Goal: Information Seeking & Learning: Understand process/instructions

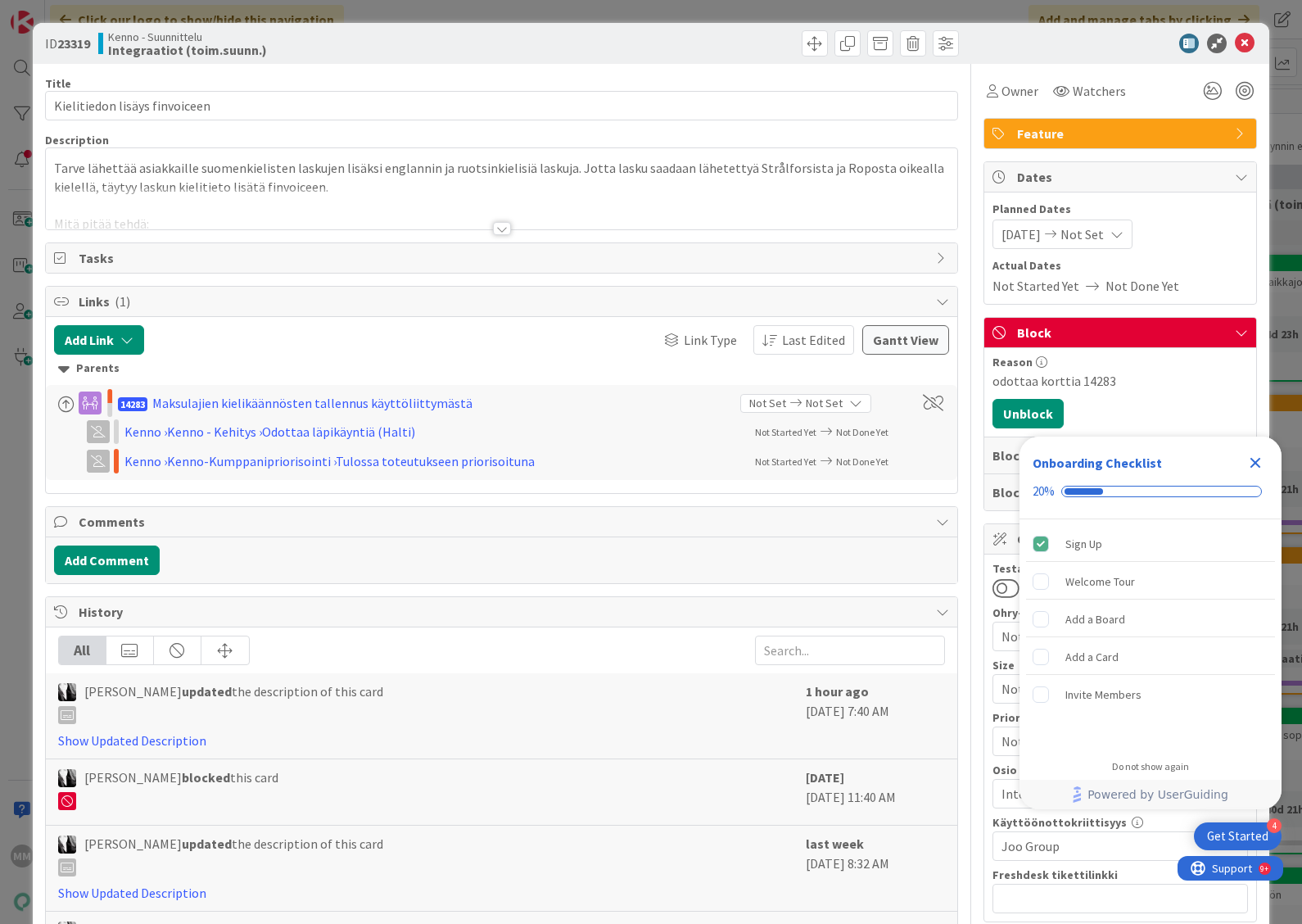
click at [1257, 457] on icon "Close Checklist" at bounding box center [1255, 462] width 19 height 19
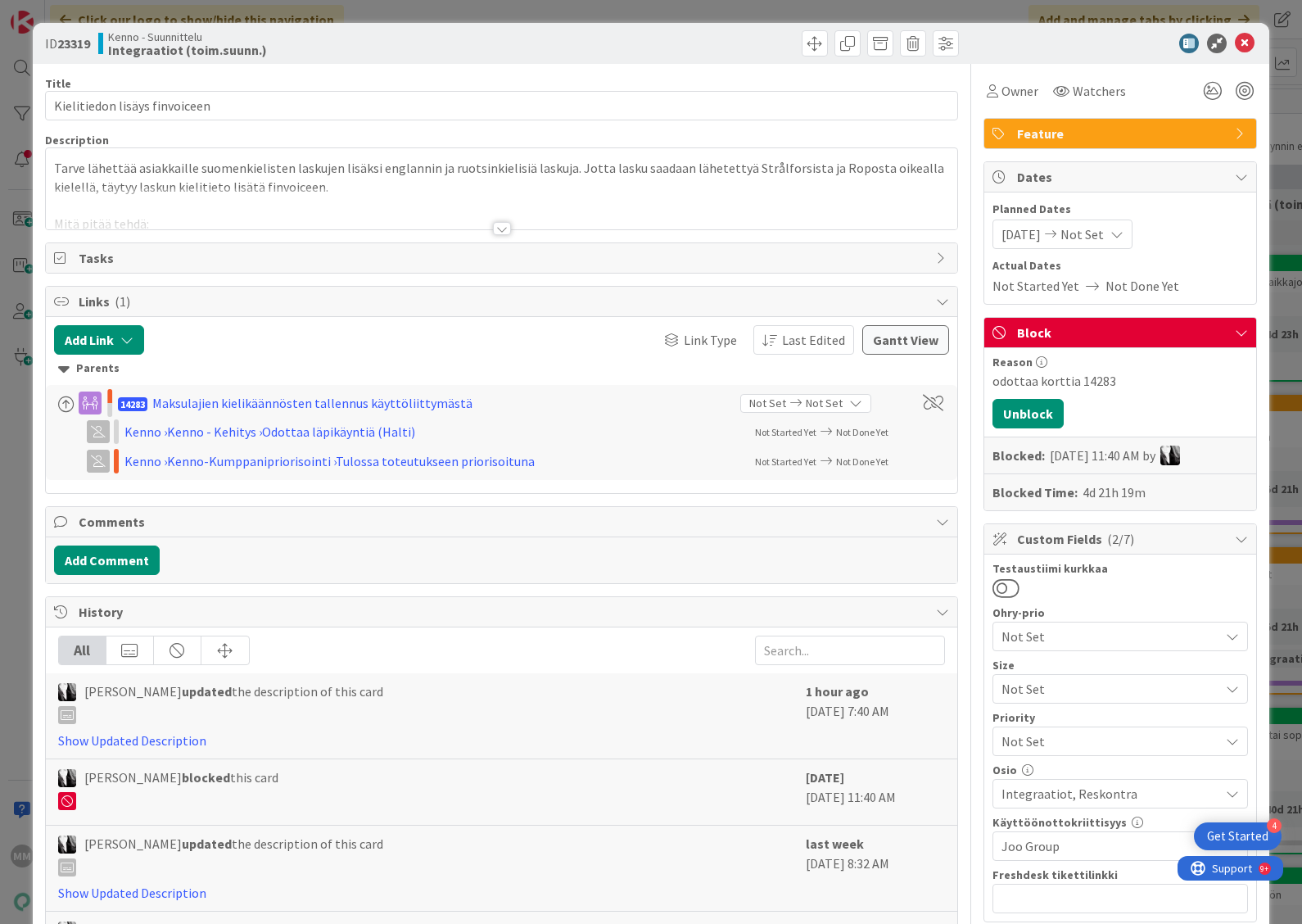
click at [493, 227] on div at bounding box center [502, 228] width 18 height 13
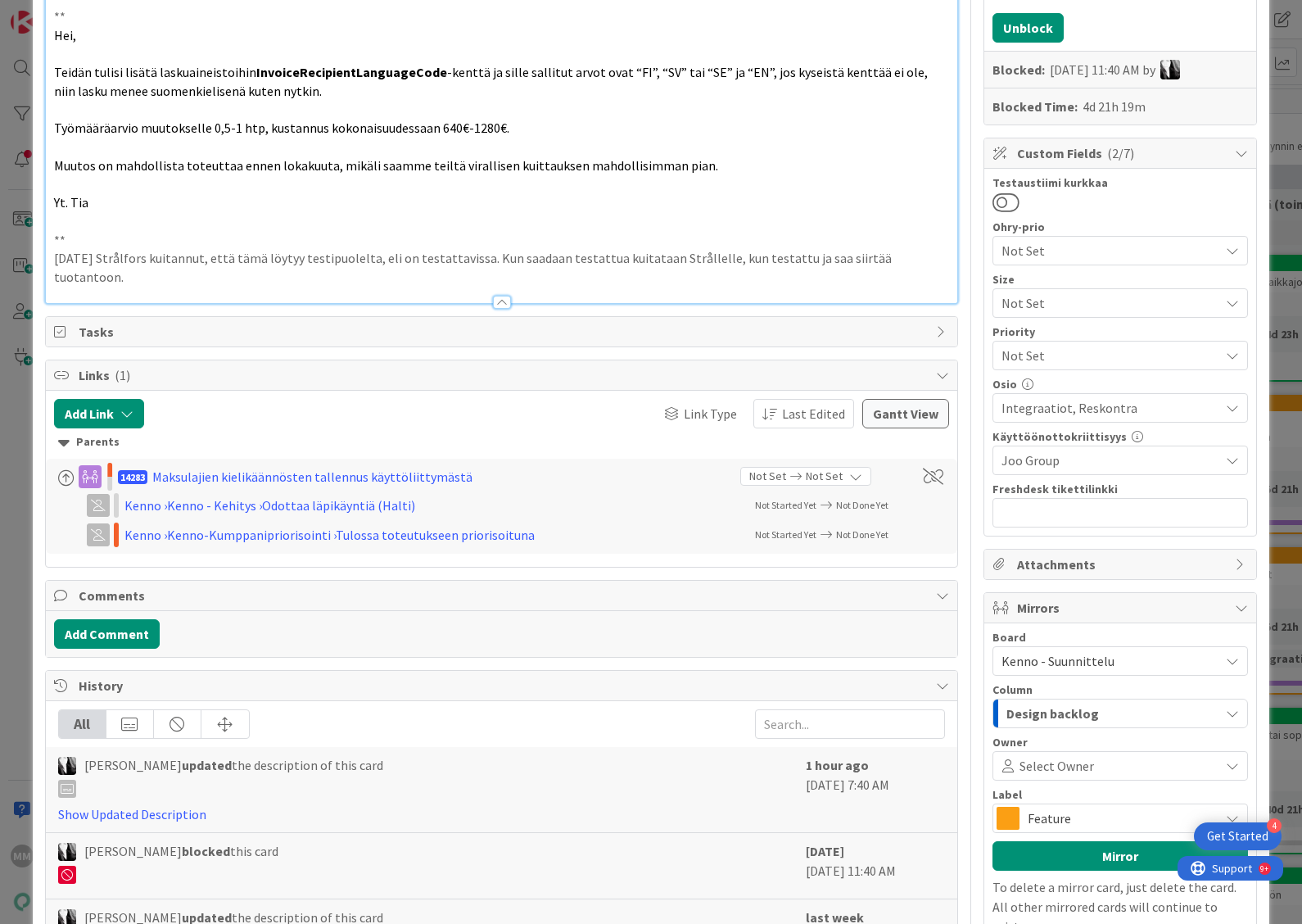
scroll to position [512, 0]
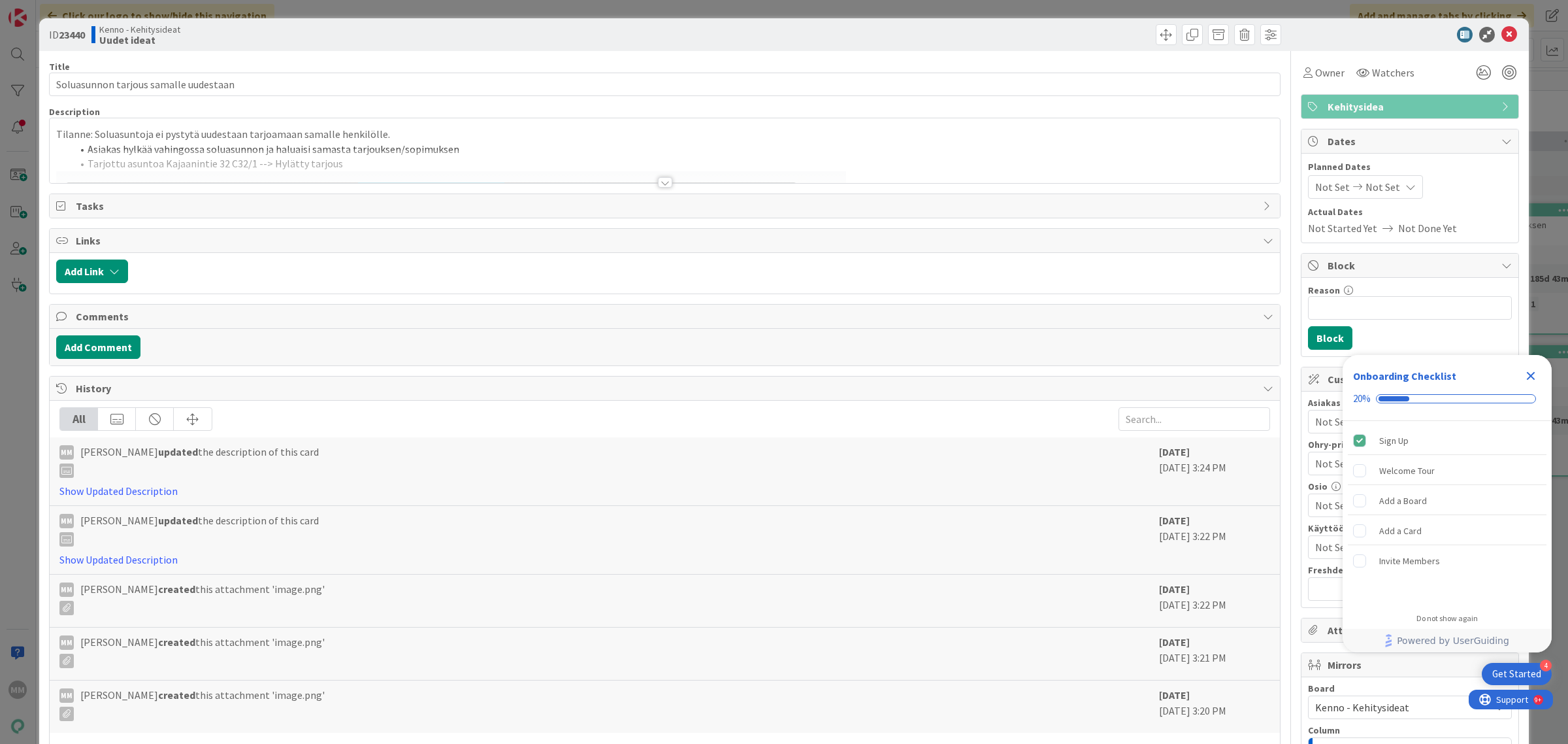
click at [659, 181] on div at bounding box center [665, 182] width 15 height 10
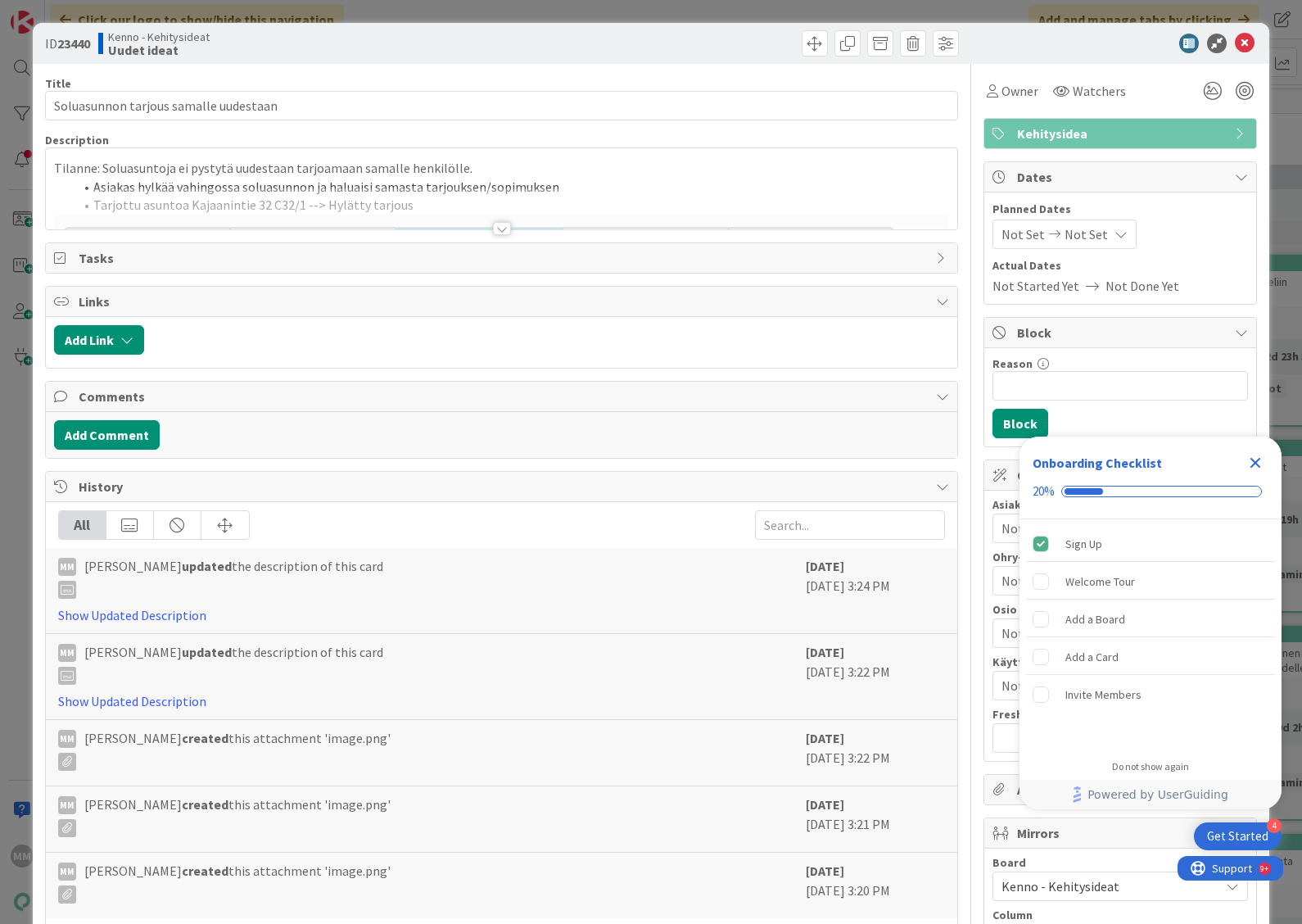
click at [497, 222] on div at bounding box center [502, 228] width 18 height 13
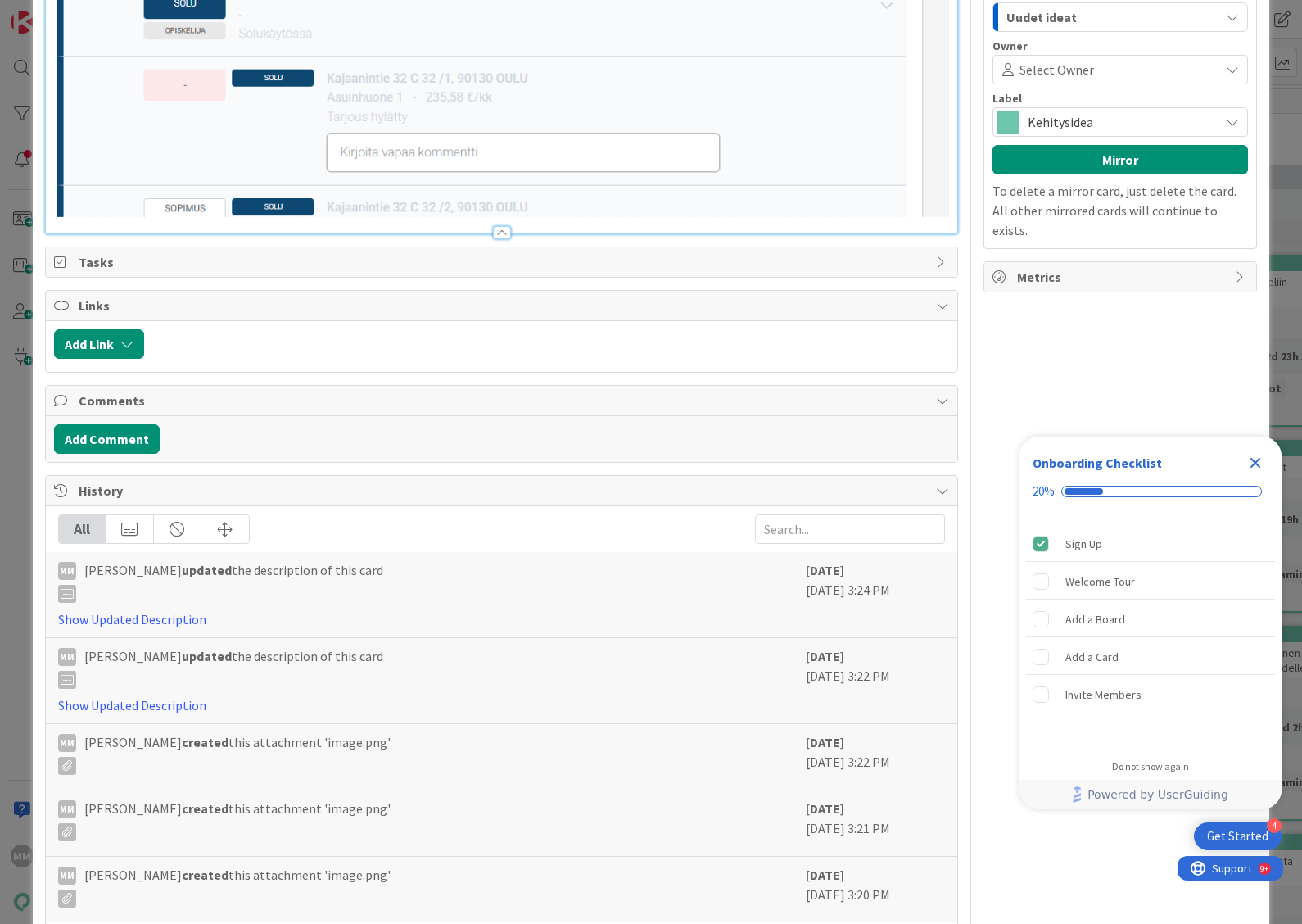
click at [928, 194] on img at bounding box center [502, 81] width 896 height 273
click at [925, 195] on img at bounding box center [502, 81] width 896 height 273
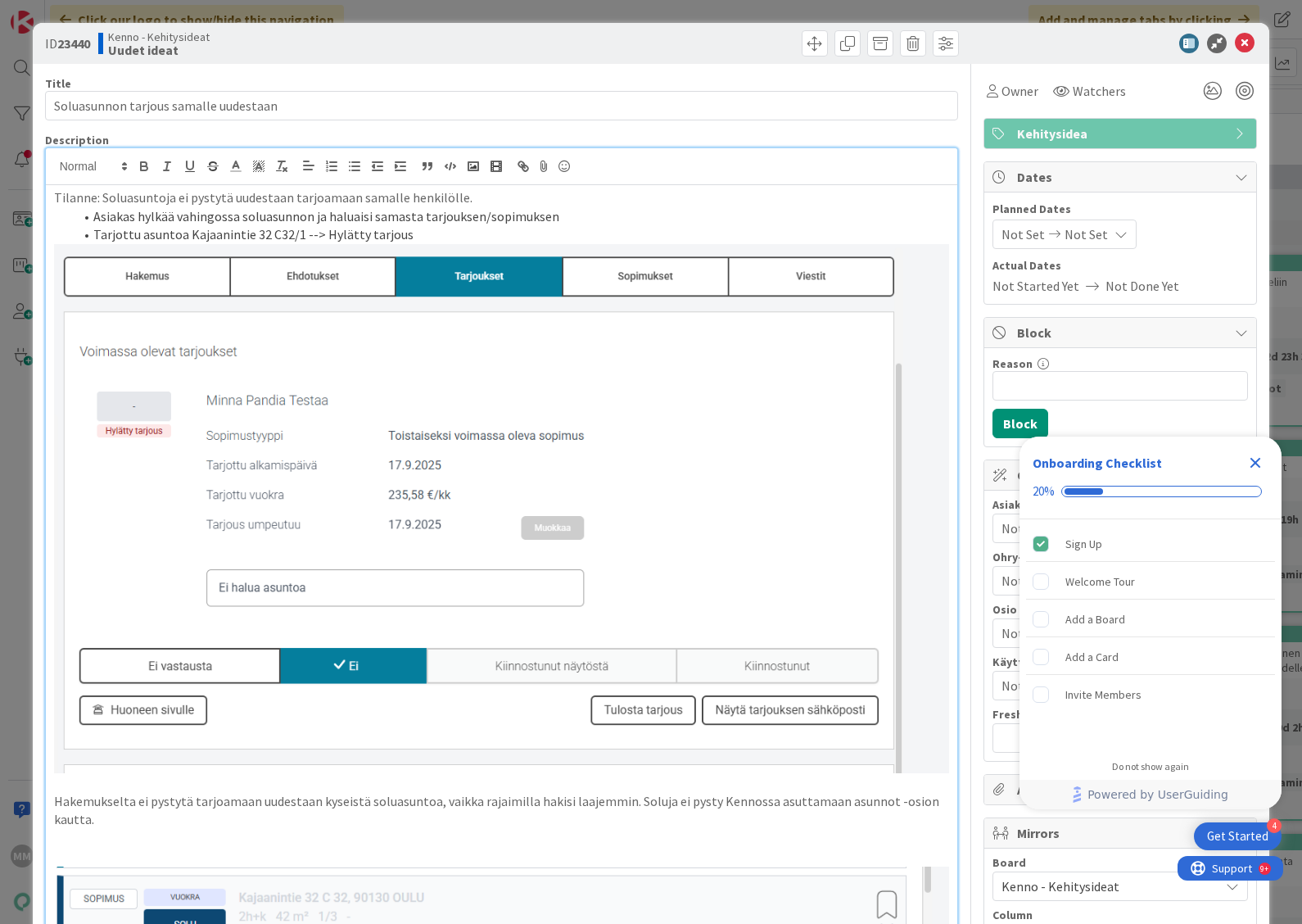
scroll to position [512, 0]
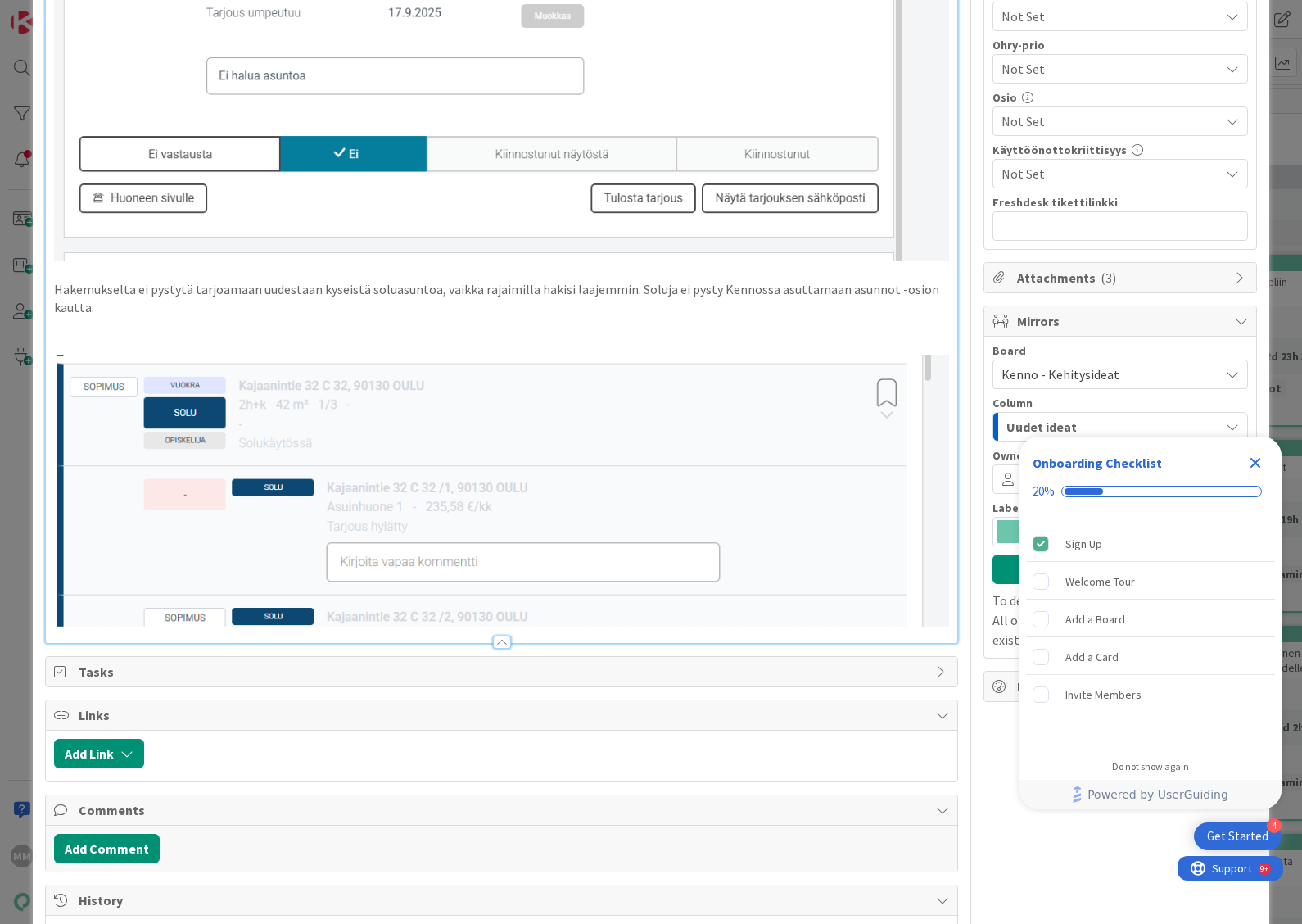
click at [902, 553] on img at bounding box center [502, 491] width 896 height 273
drag, startPoint x: 897, startPoint y: 584, endPoint x: 921, endPoint y: 603, distance: 30.6
click at [903, 584] on img at bounding box center [502, 491] width 896 height 273
click at [938, 604] on div "Tilanne: Soluasuntoja ei pystytä uudestaan tarjoamaan samalle henkilölle. Asiak…" at bounding box center [502, 158] width 912 height 970
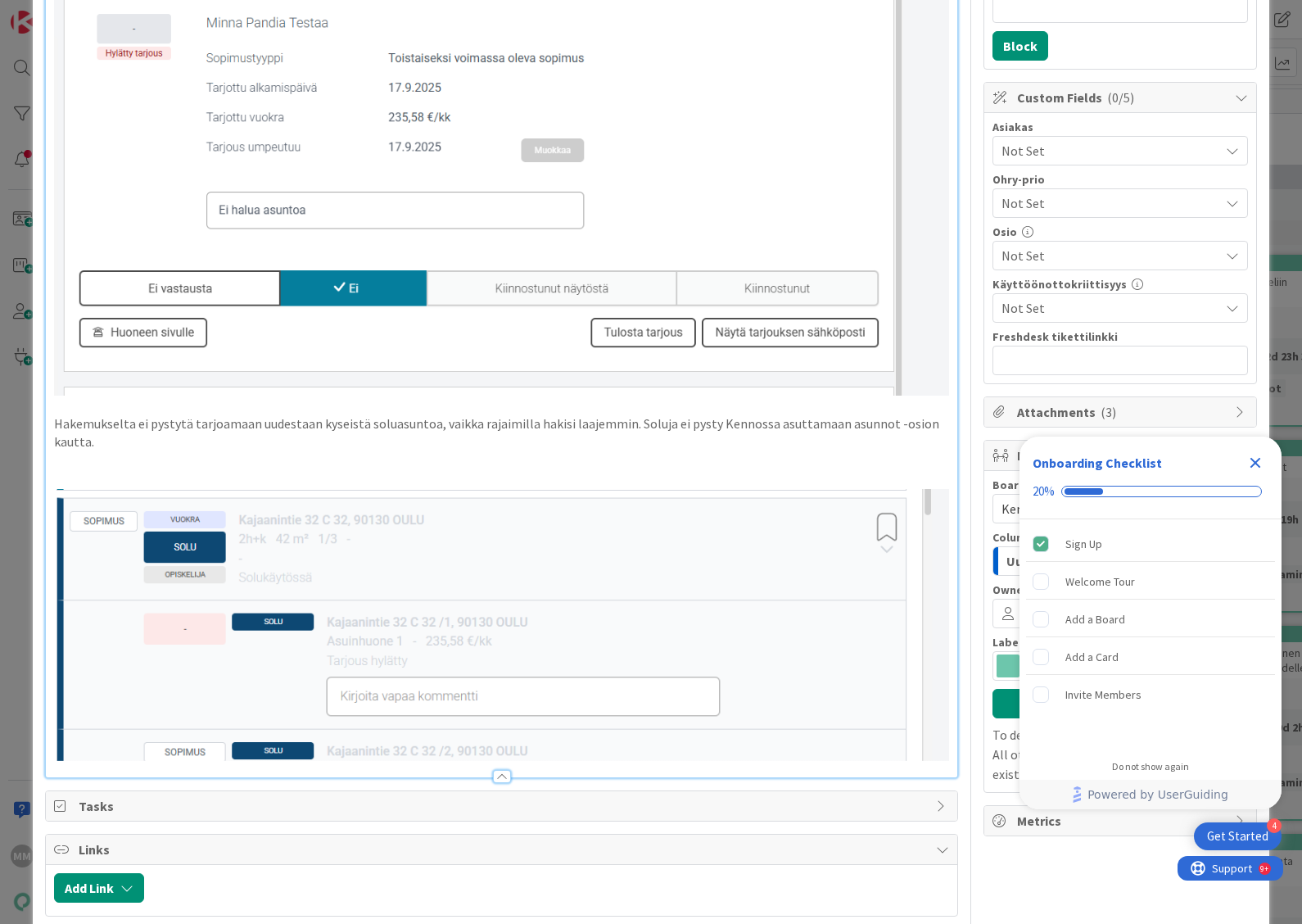
scroll to position [369, 0]
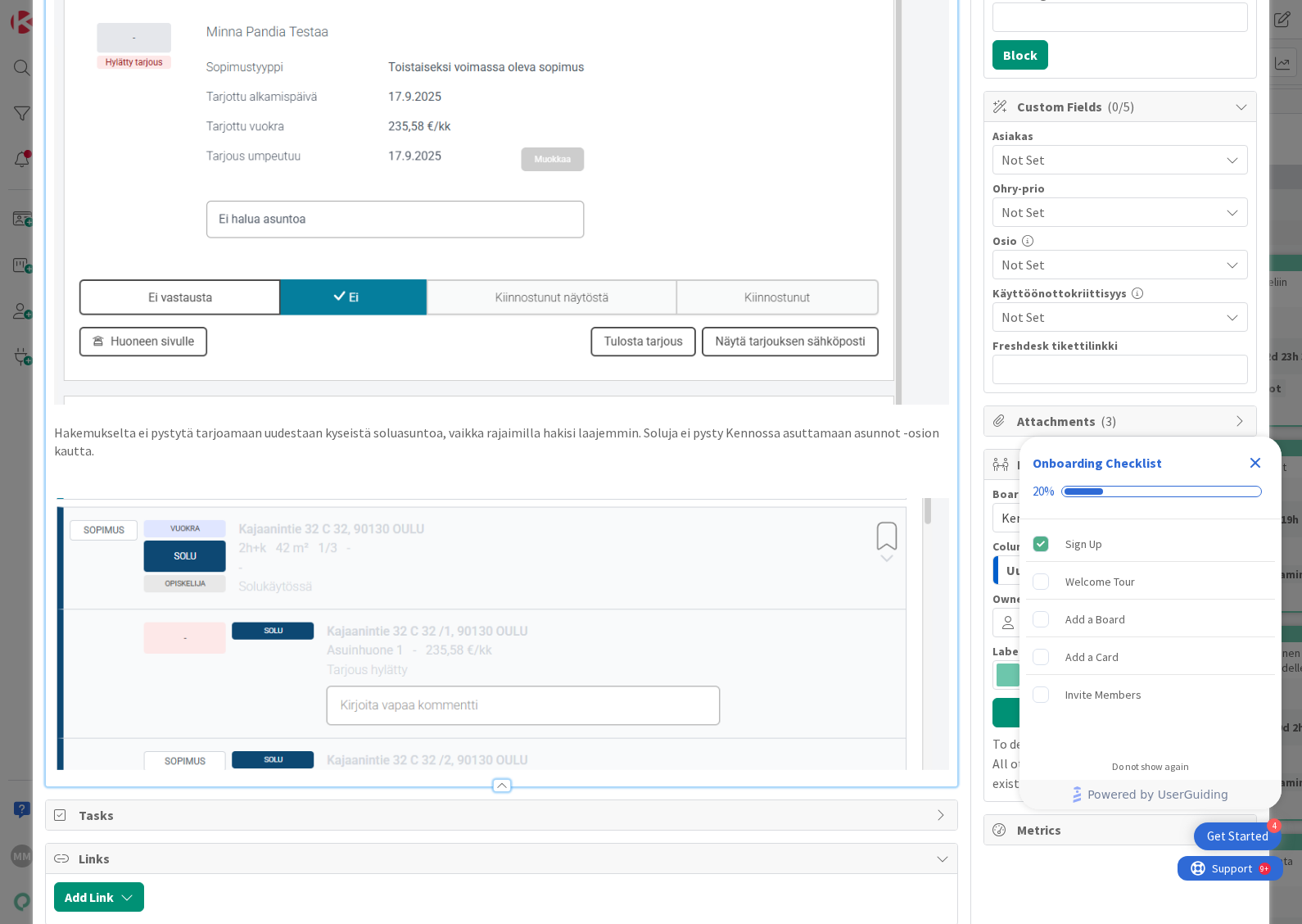
click at [922, 604] on img at bounding box center [502, 634] width 896 height 273
click at [939, 620] on div "Tilanne: Soluasuntoja ei pystytä uudestaan tarjoamaan samalle henkilölle. Asiak…" at bounding box center [502, 301] width 912 height 970
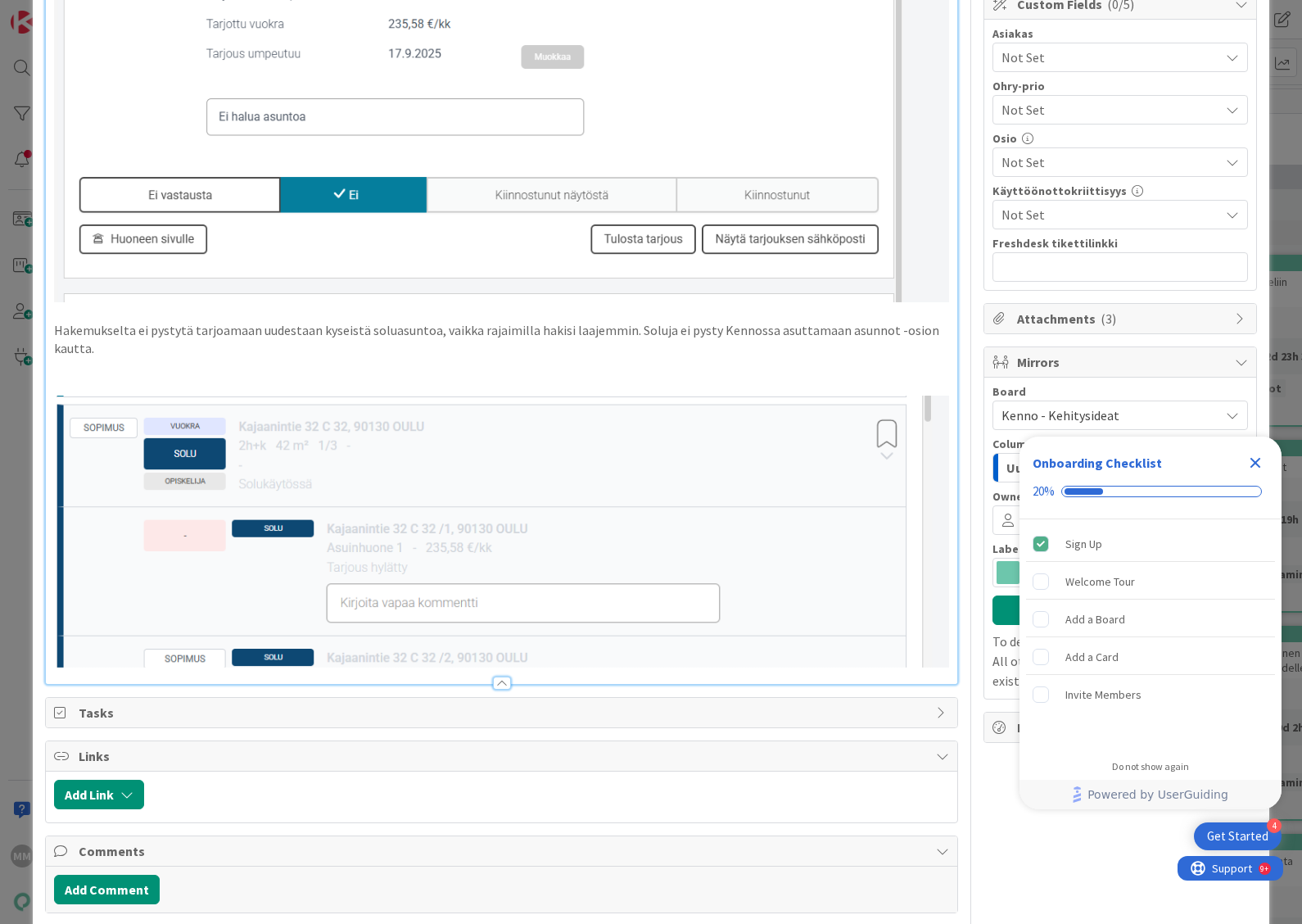
scroll to position [0, 0]
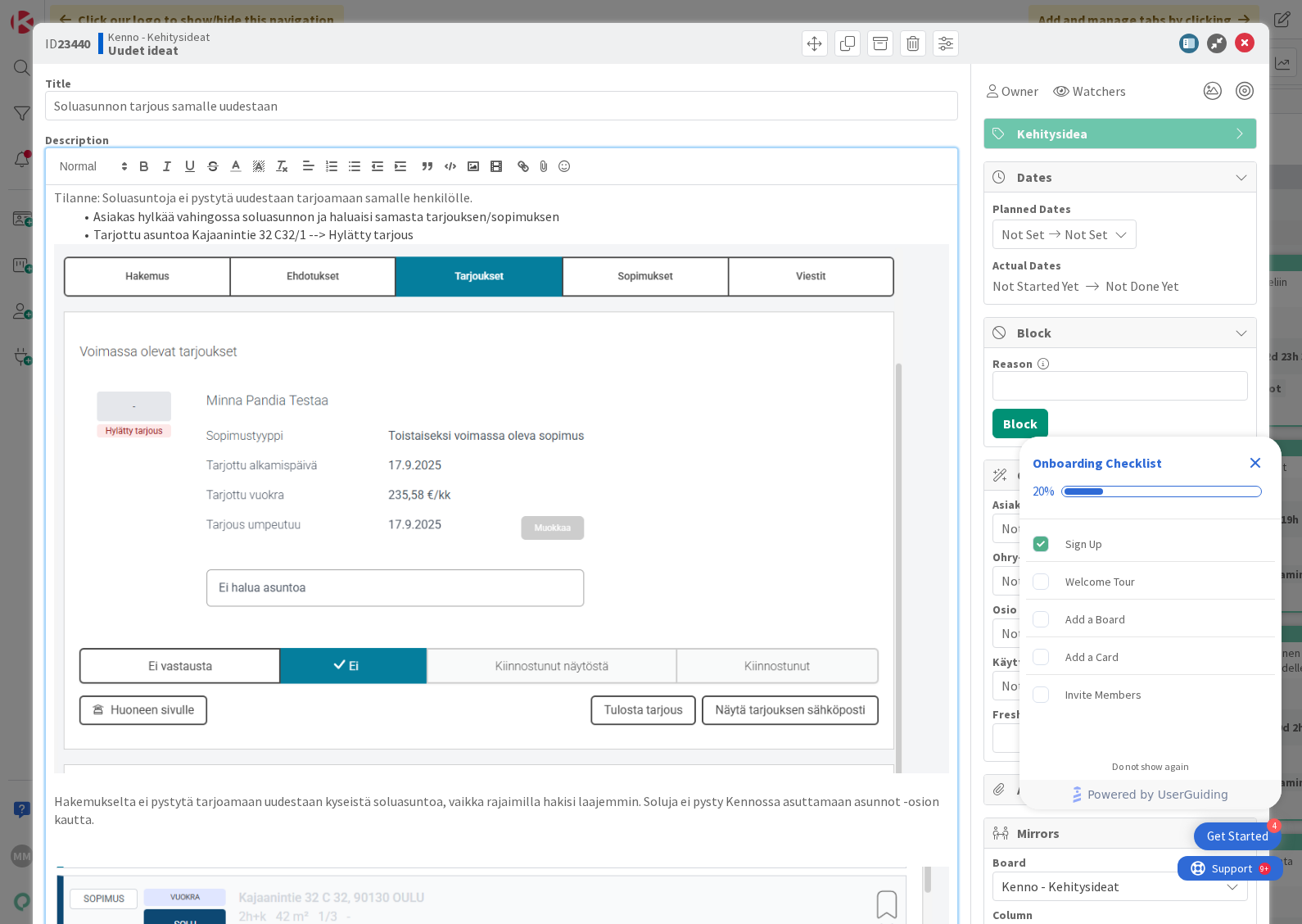
click at [311, 773] on p at bounding box center [502, 782] width 896 height 18
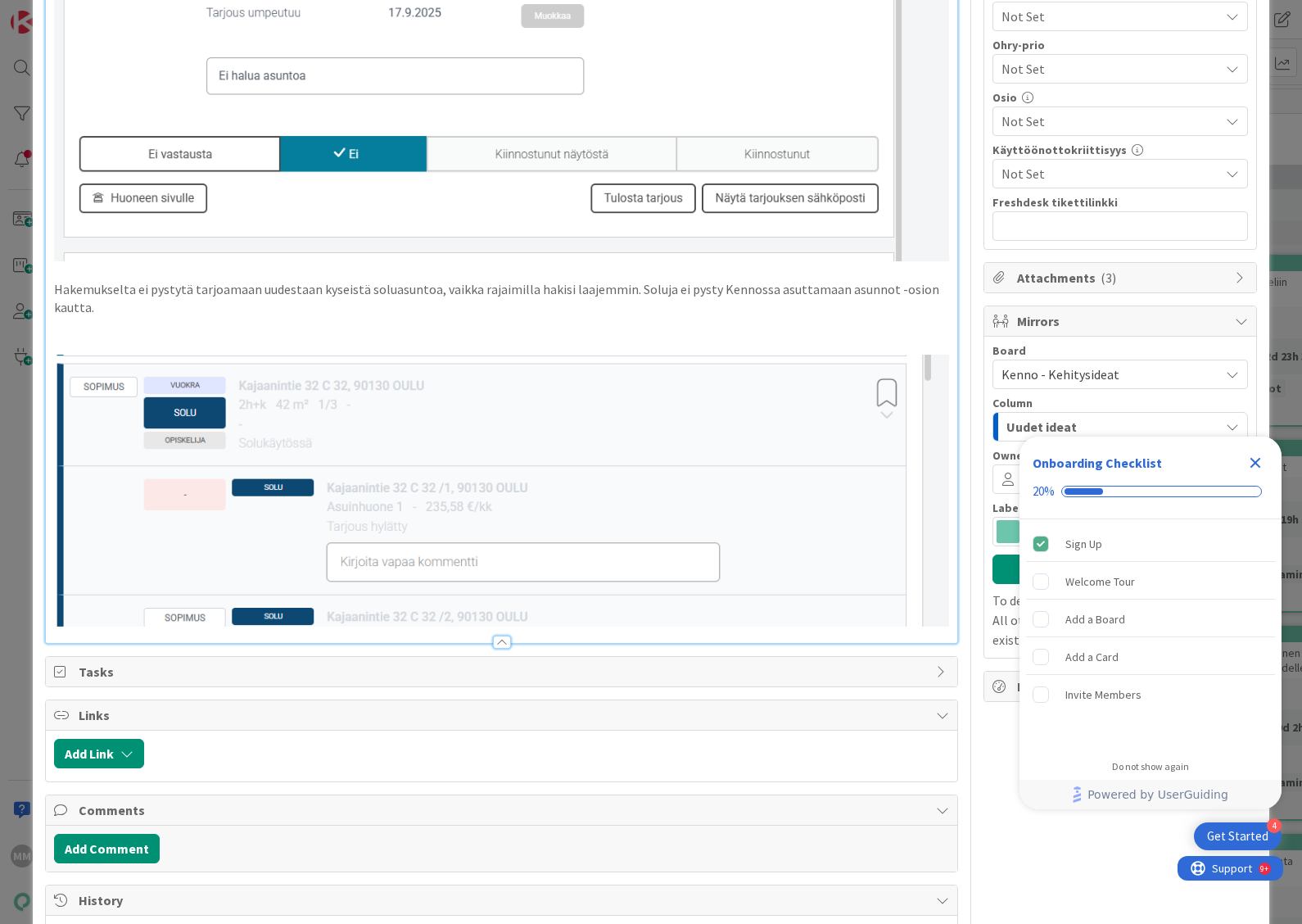
click at [942, 606] on div "Tilanne: Soluasuntoja ei pystytä uudestaan tarjoamaan samalle henkilölle. Asiak…" at bounding box center [502, 158] width 912 height 970
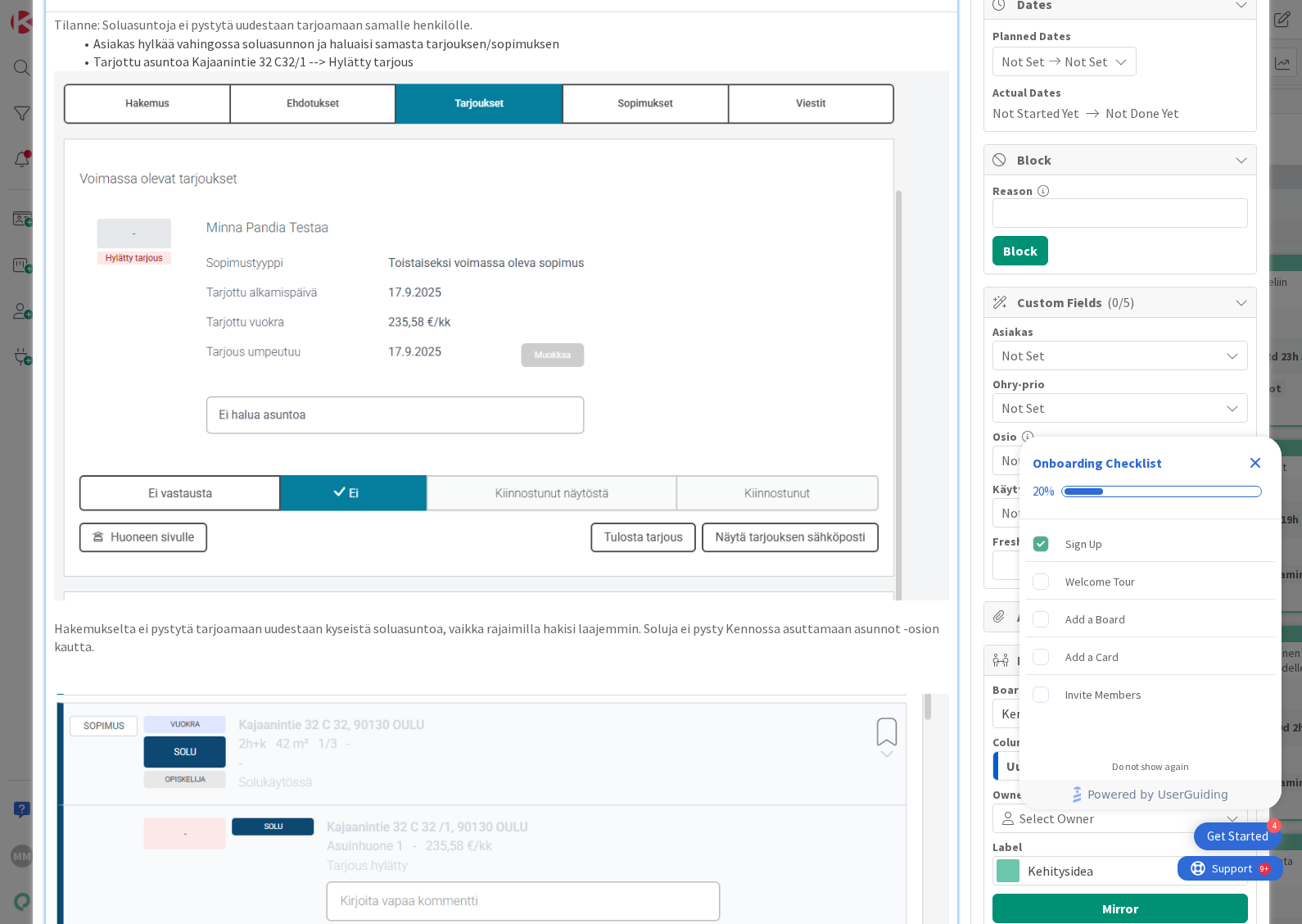
scroll to position [0, 0]
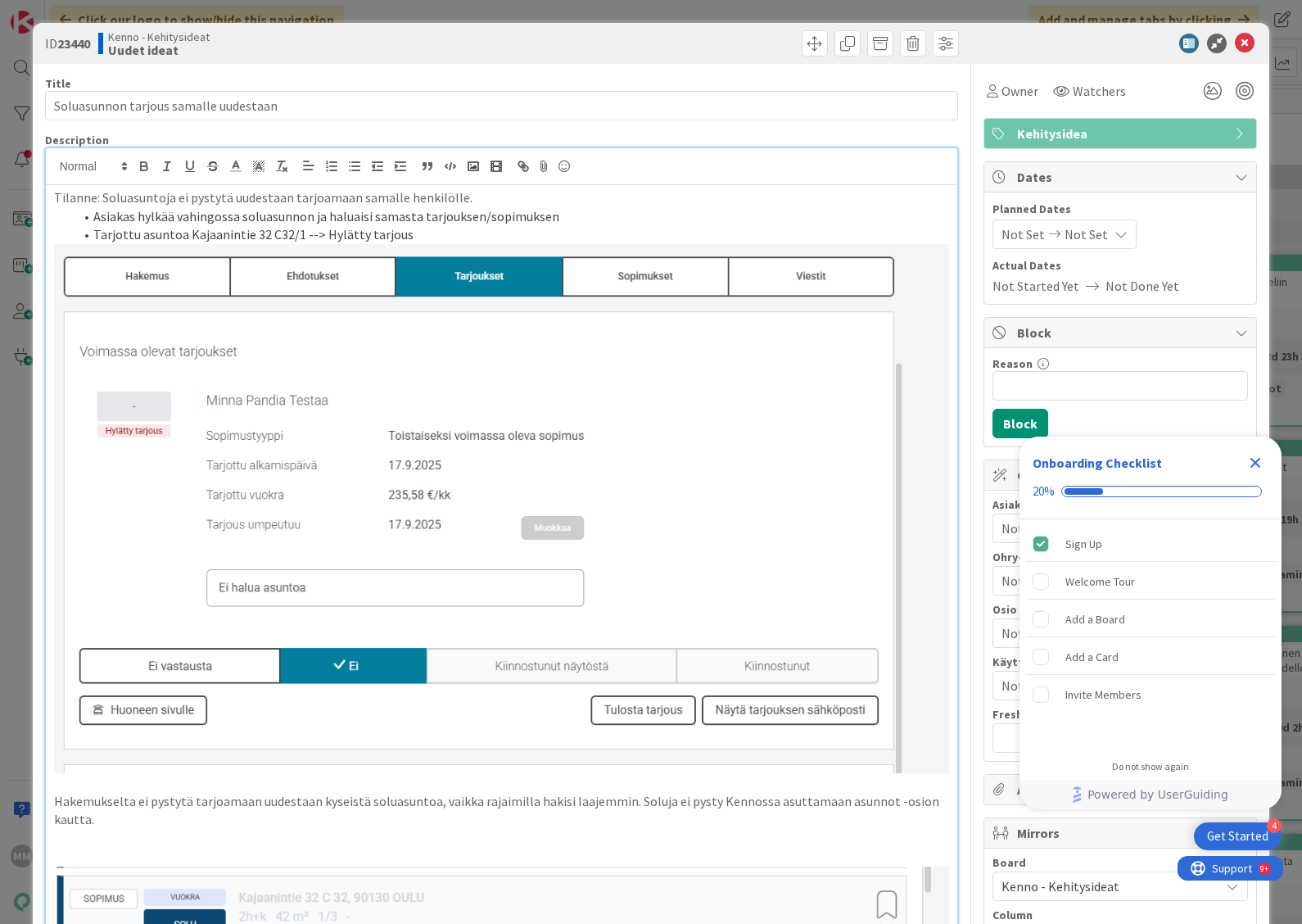
click at [484, 197] on p "Tilanne: Soluasuntoja ei pystytä uudestaan tarjoamaan samalle henkilölle." at bounding box center [502, 198] width 896 height 18
click at [487, 201] on p "Tilanne: Soluasuntoja ei pystytä uudestaan tarjoamaan samalle henkilölle." at bounding box center [502, 198] width 896 height 18
click at [491, 195] on p "Tilanne: Soluasuntoja ei pystytä uudestaan tarjoamaan samalle henkilölle. Ymärs…" at bounding box center [502, 198] width 896 height 18
click at [504, 203] on p "Tilanne: Soluasuntoja ei pystytä uudestaan tarjoamaan samalle henkilölle. Ymärs…" at bounding box center [502, 198] width 896 height 18
drag, startPoint x: 512, startPoint y: 201, endPoint x: 475, endPoint y: 195, distance: 37.5
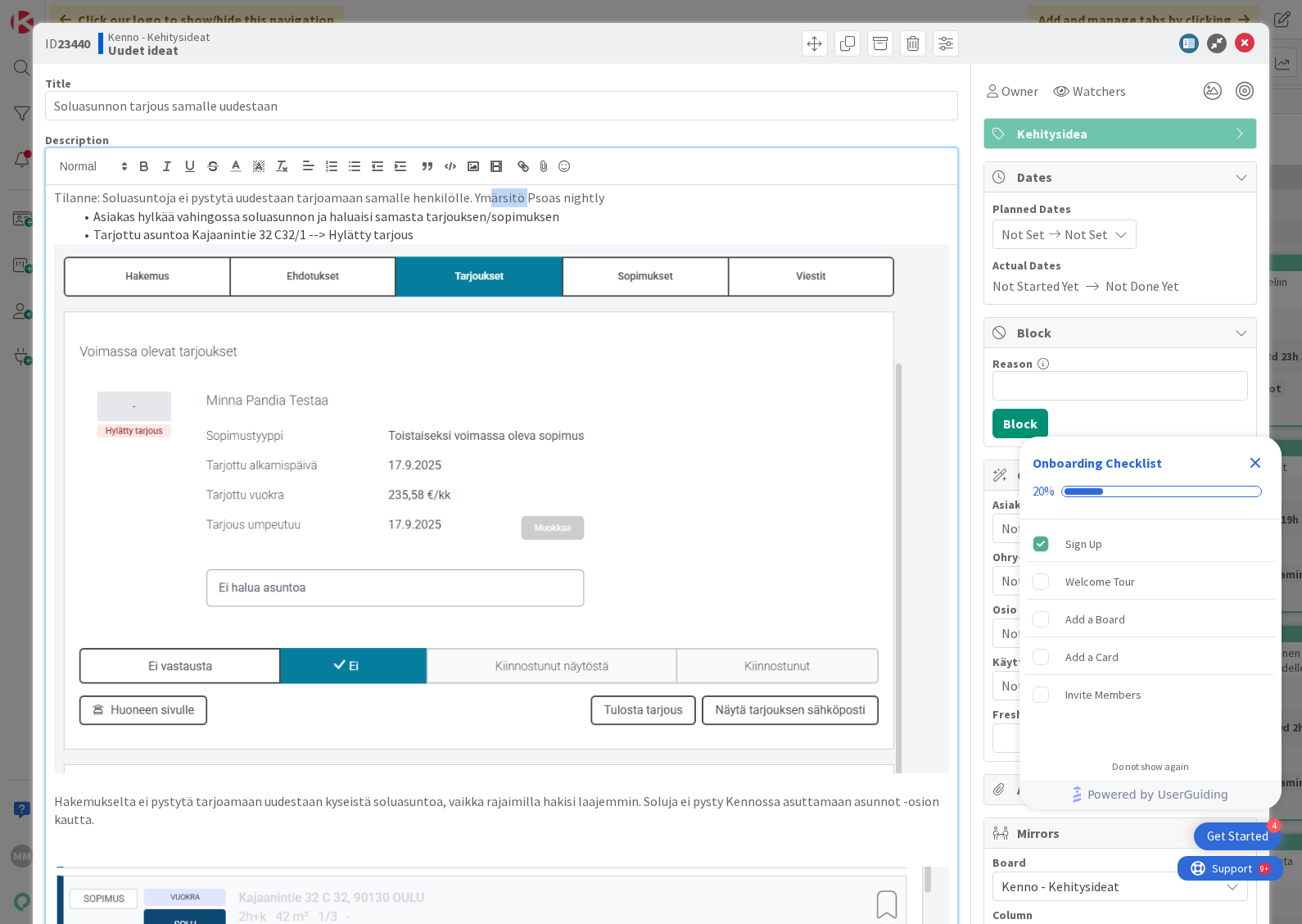
click at [475, 195] on p "Tilanne: Soluasuntoja ei pystytä uudestaan tarjoamaan samalle henkilölle. Ymärs…" at bounding box center [502, 198] width 896 height 18
click at [663, 220] on li "Asiakas hylkää vahingossa soluasunnon ja haluaisi samasta tarjouksen/sopimuksen" at bounding box center [511, 216] width 876 height 18
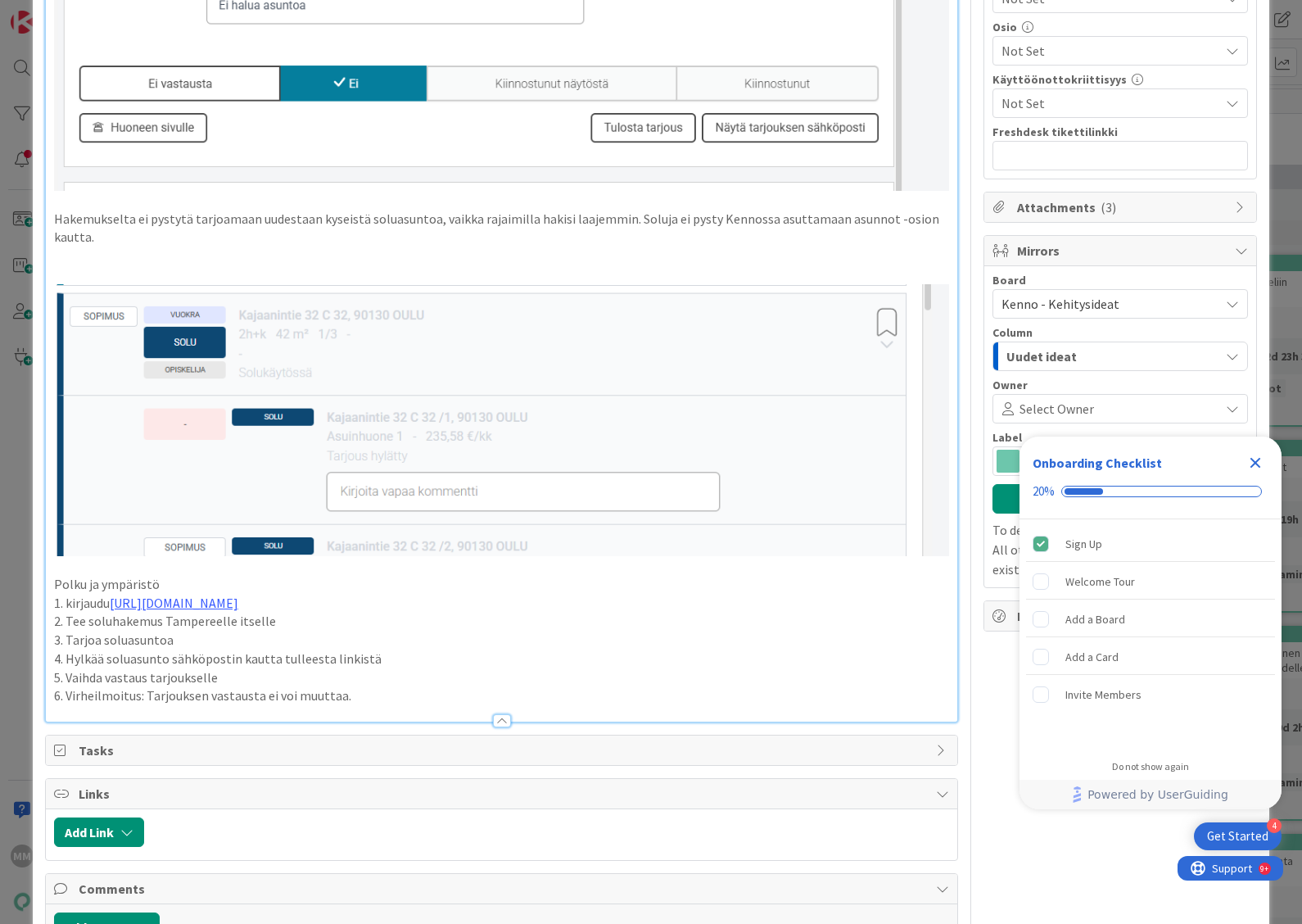
scroll to position [614, 0]
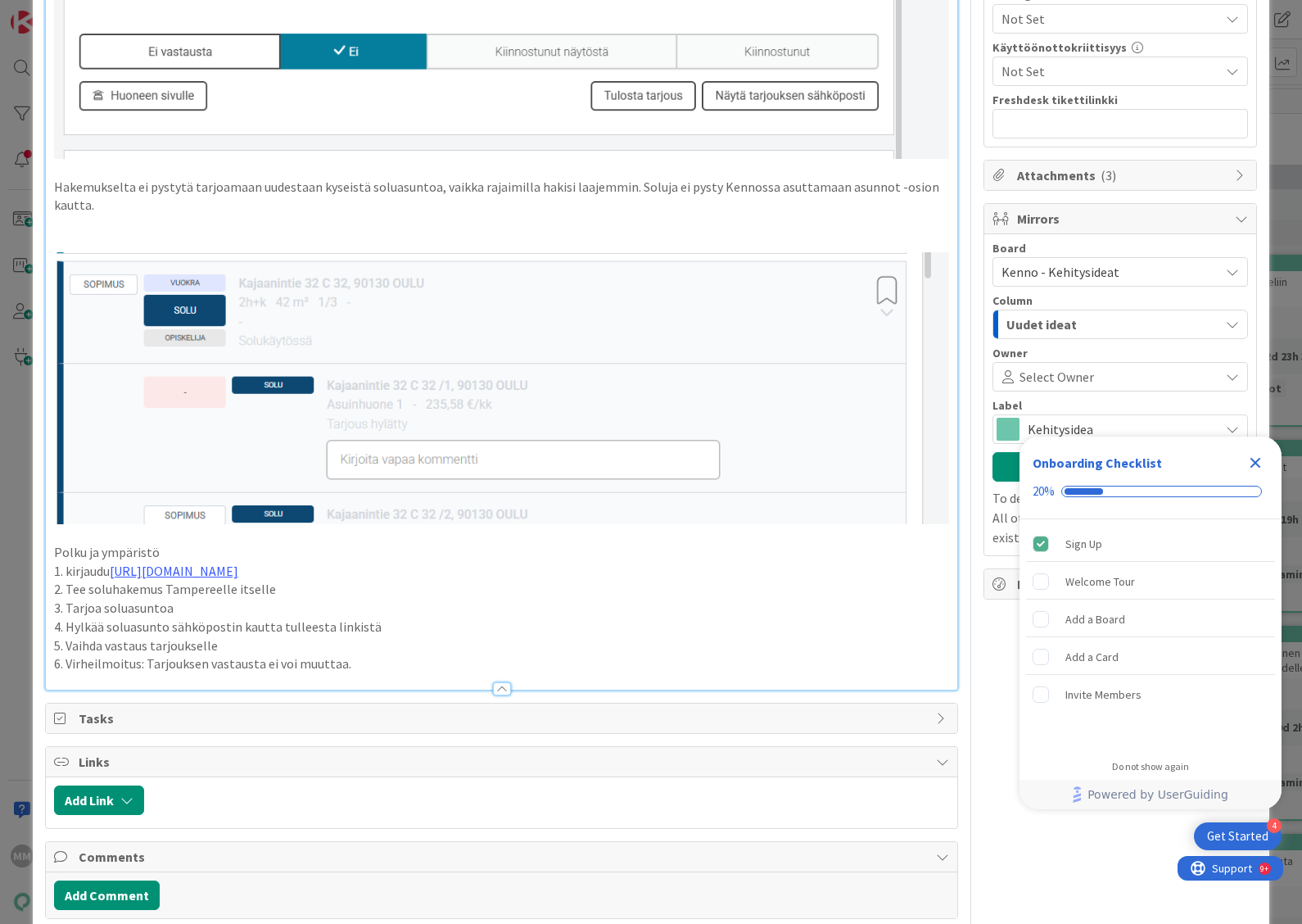
click at [54, 543] on p "Polku ja ympäristö" at bounding box center [502, 553] width 896 height 18
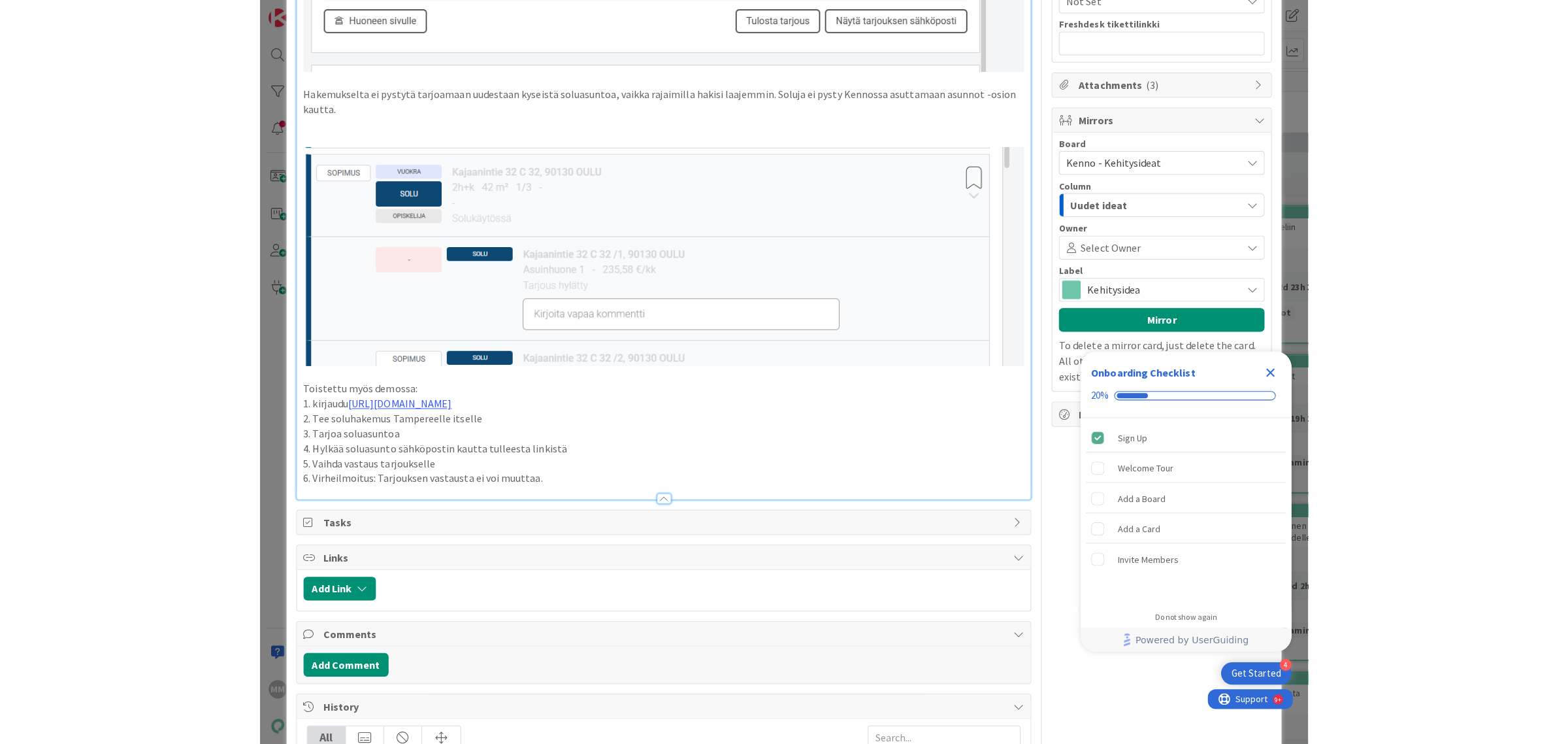
scroll to position [572, 0]
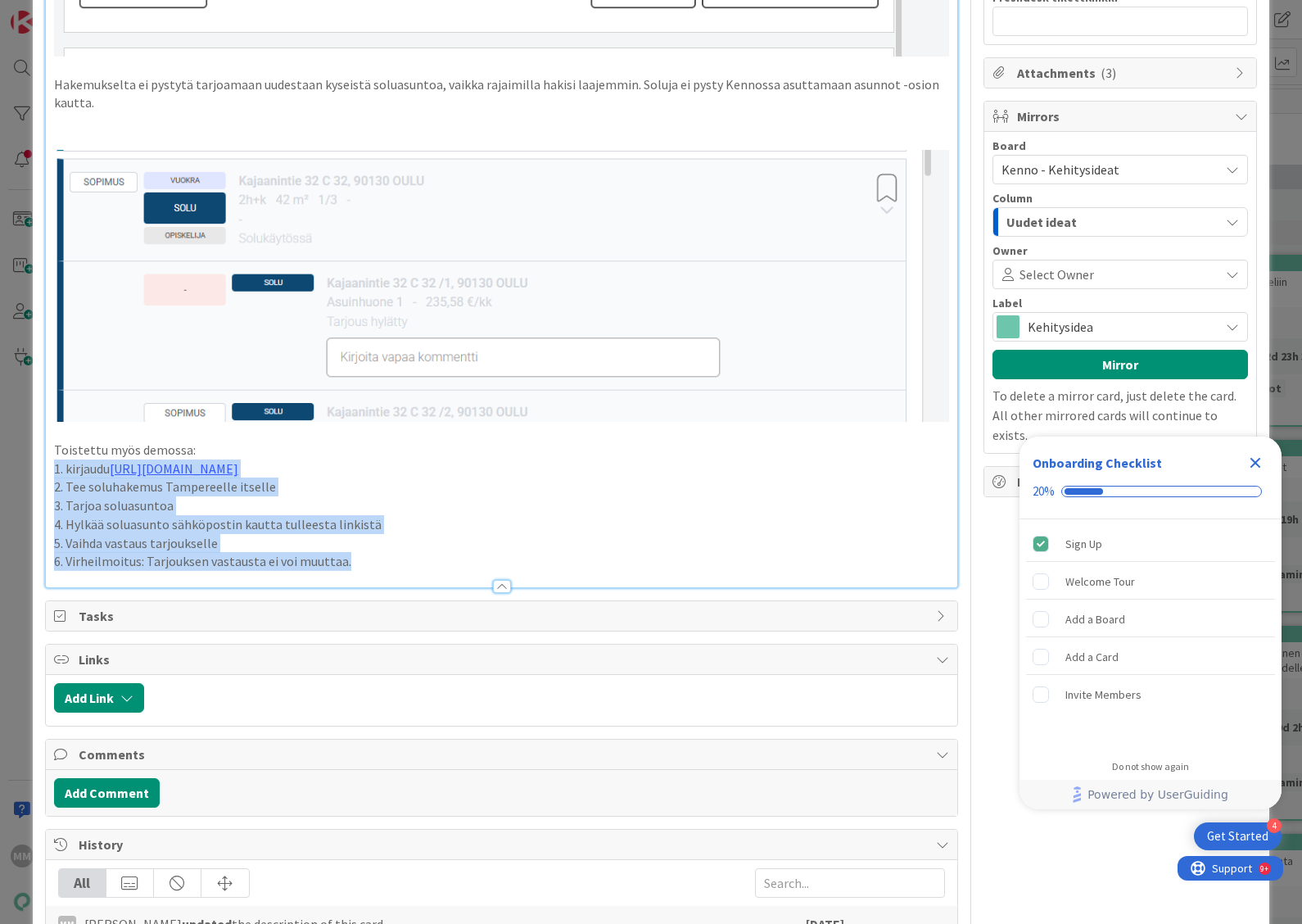
drag, startPoint x: 382, startPoint y: 553, endPoint x: 29, endPoint y: 455, distance: 366.4
click at [29, 455] on div "ID 23440 Kenno - Kehitysideat Uudet ideat Title 37 / 128 Soluasunnon tarjous sa…" at bounding box center [651, 462] width 1302 height 924
copy div "1. kirjaudu [URL][DOMAIN_NAME] 2. Tee soluhakemus Tampereelle itselle 3. Tarjoa…"
